Goal: Transaction & Acquisition: Purchase product/service

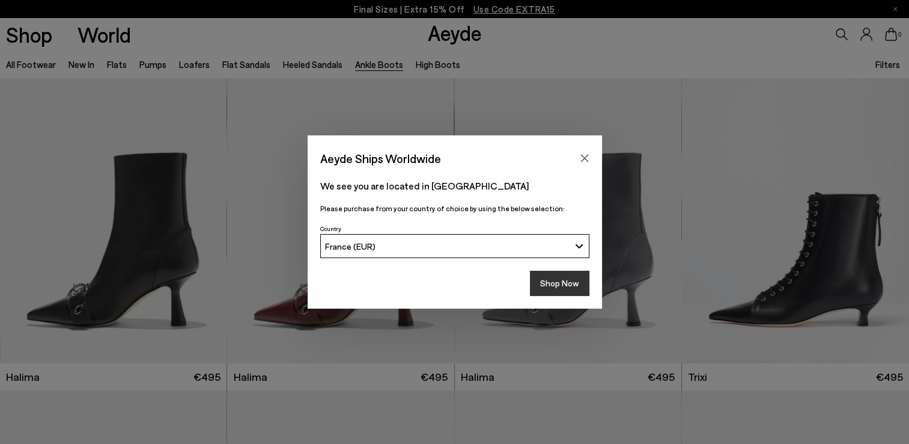
click at [576, 280] on button "Shop Now" at bounding box center [560, 282] width 60 height 25
click at [587, 156] on icon "Close" at bounding box center [585, 158] width 10 height 10
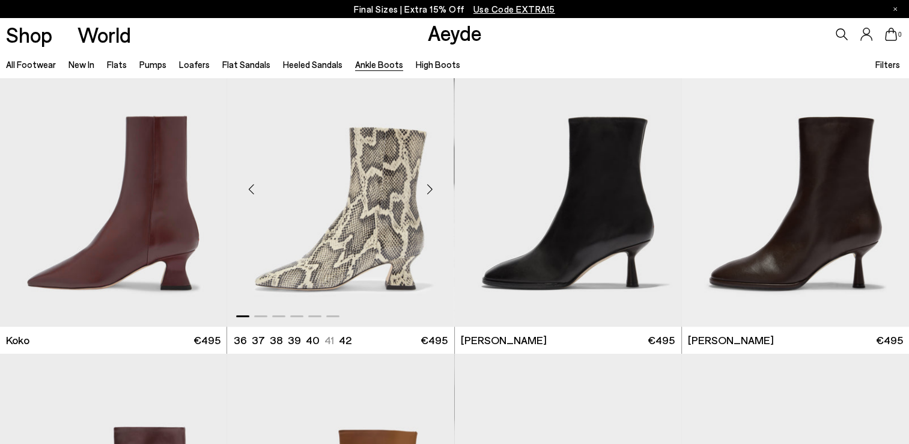
scroll to position [661, 0]
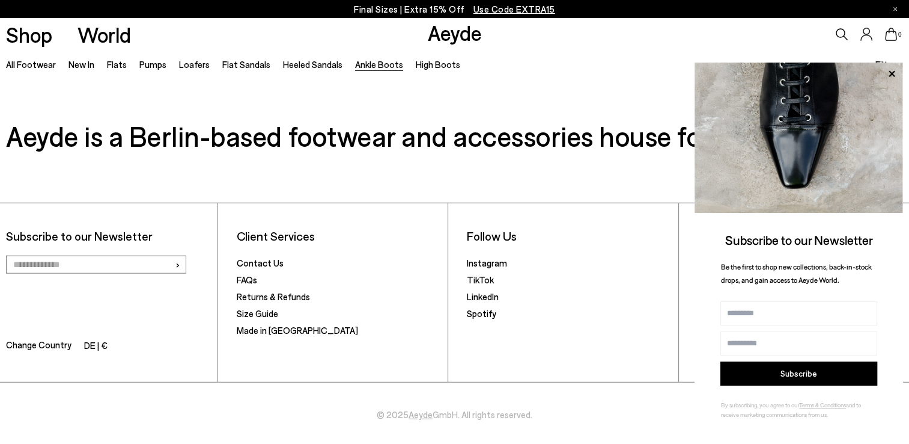
scroll to position [2841, 0]
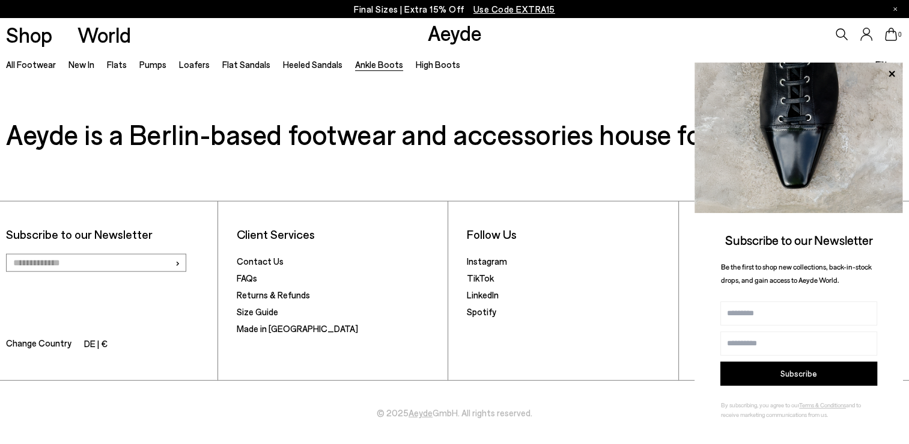
scroll to position [686, 0]
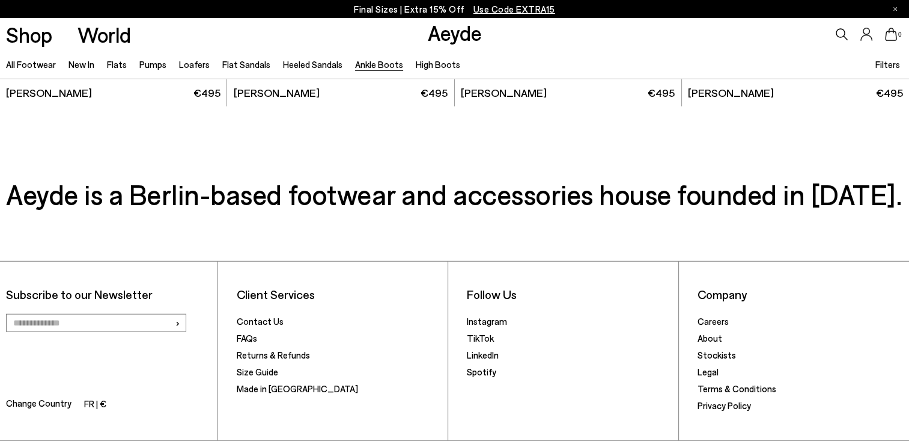
scroll to position [2841, 0]
